Goal: Find specific page/section

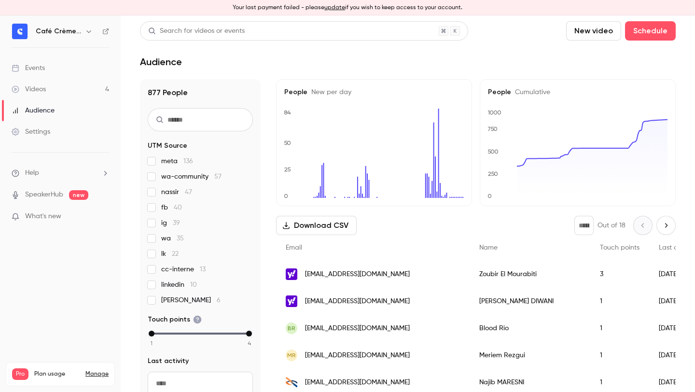
click at [53, 67] on link "Events" at bounding box center [60, 67] width 121 height 21
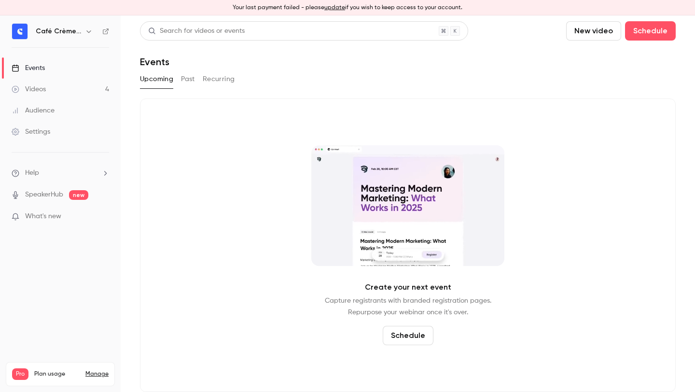
click at [201, 81] on div "Upcoming Past Recurring" at bounding box center [408, 78] width 536 height 15
click at [189, 81] on button "Past" at bounding box center [188, 78] width 14 height 15
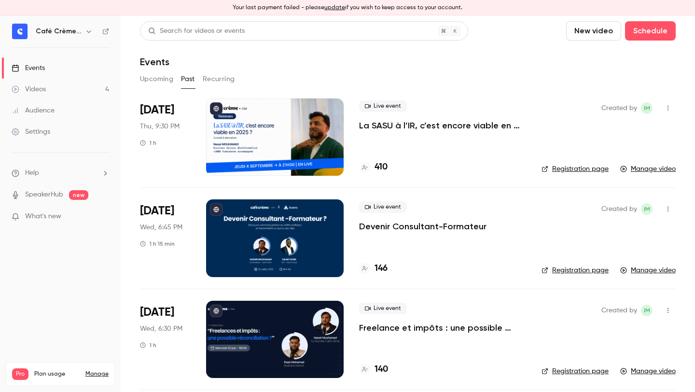
click at [369, 51] on header "Search for videos or events New video Schedule Events" at bounding box center [408, 44] width 536 height 46
